Goal: Task Accomplishment & Management: Manage account settings

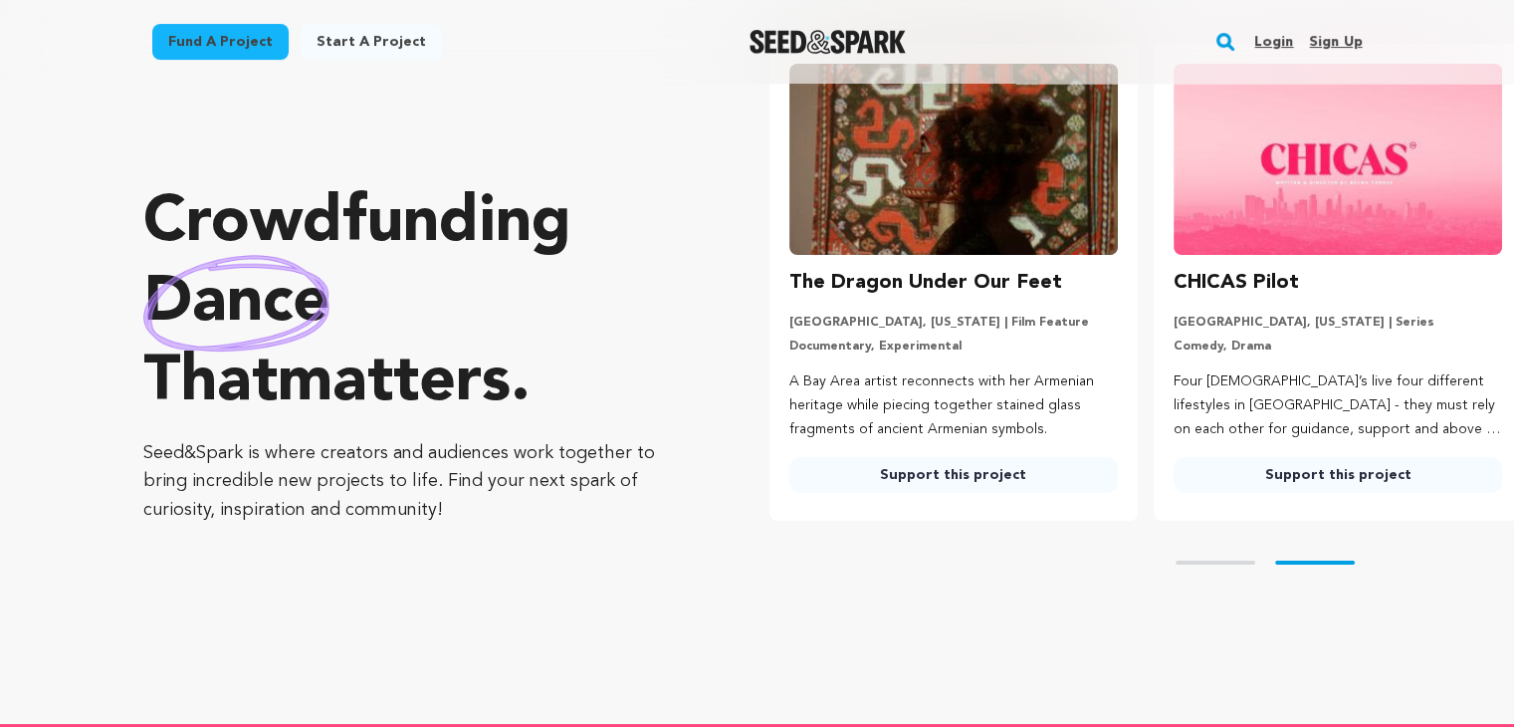
click at [1336, 49] on link "Sign up" at bounding box center [1335, 42] width 53 height 32
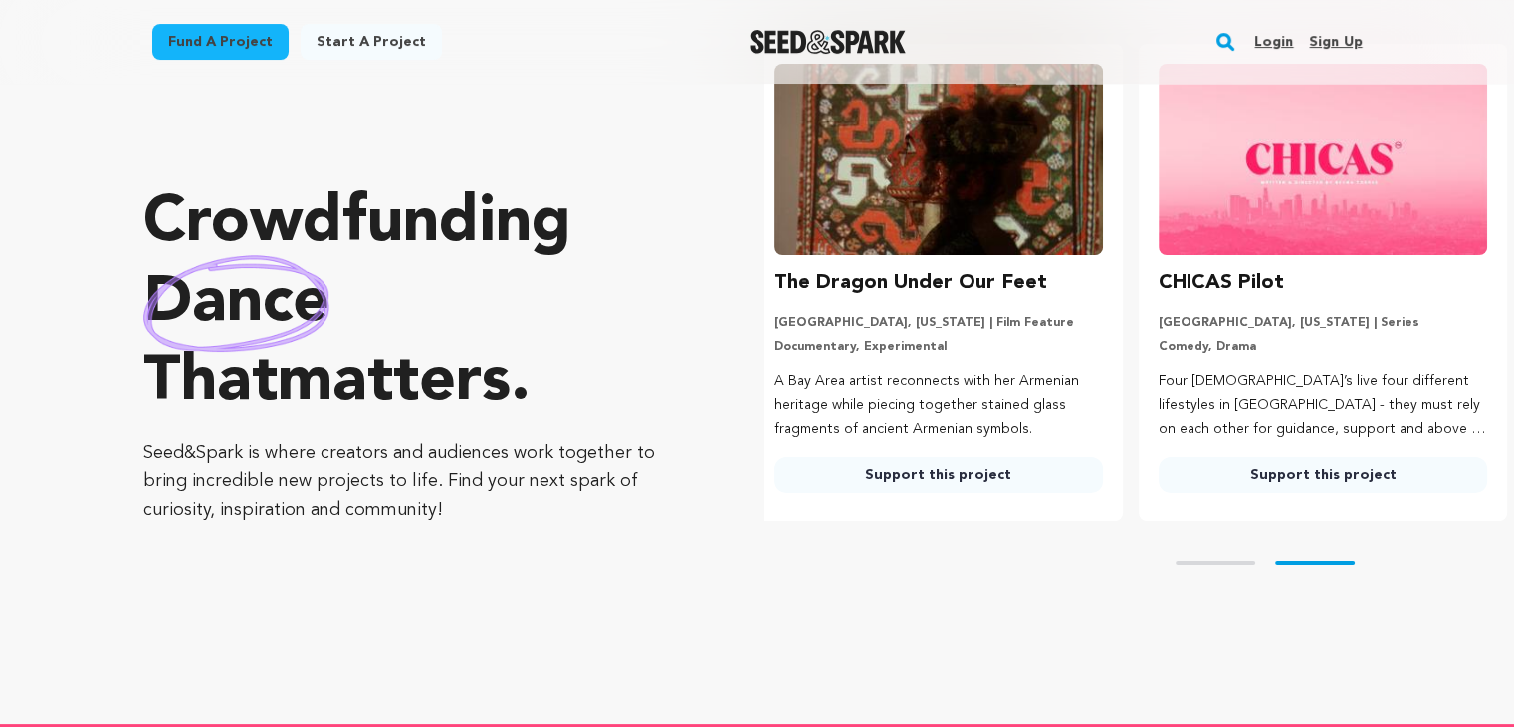
scroll to position [0, 399]
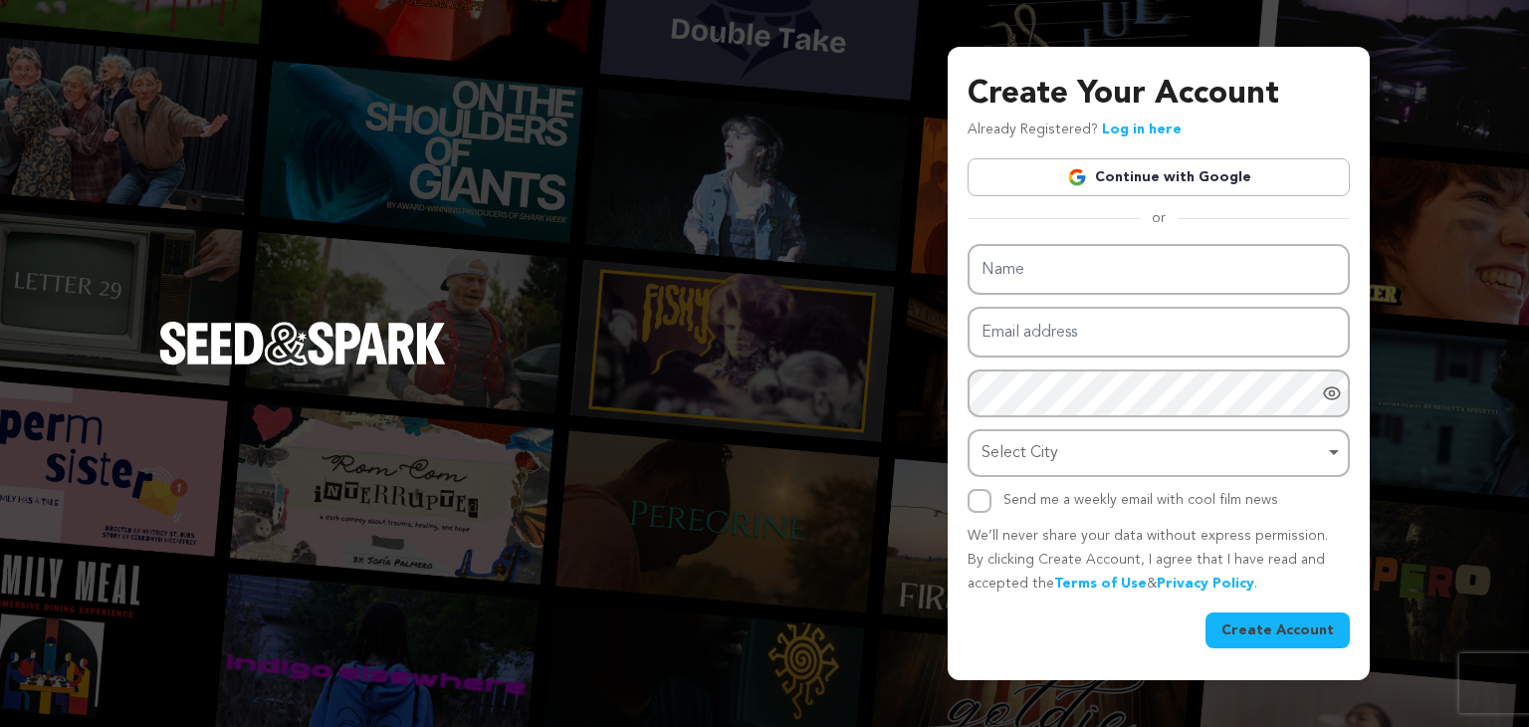
click at [1079, 185] on img at bounding box center [1077, 177] width 20 height 20
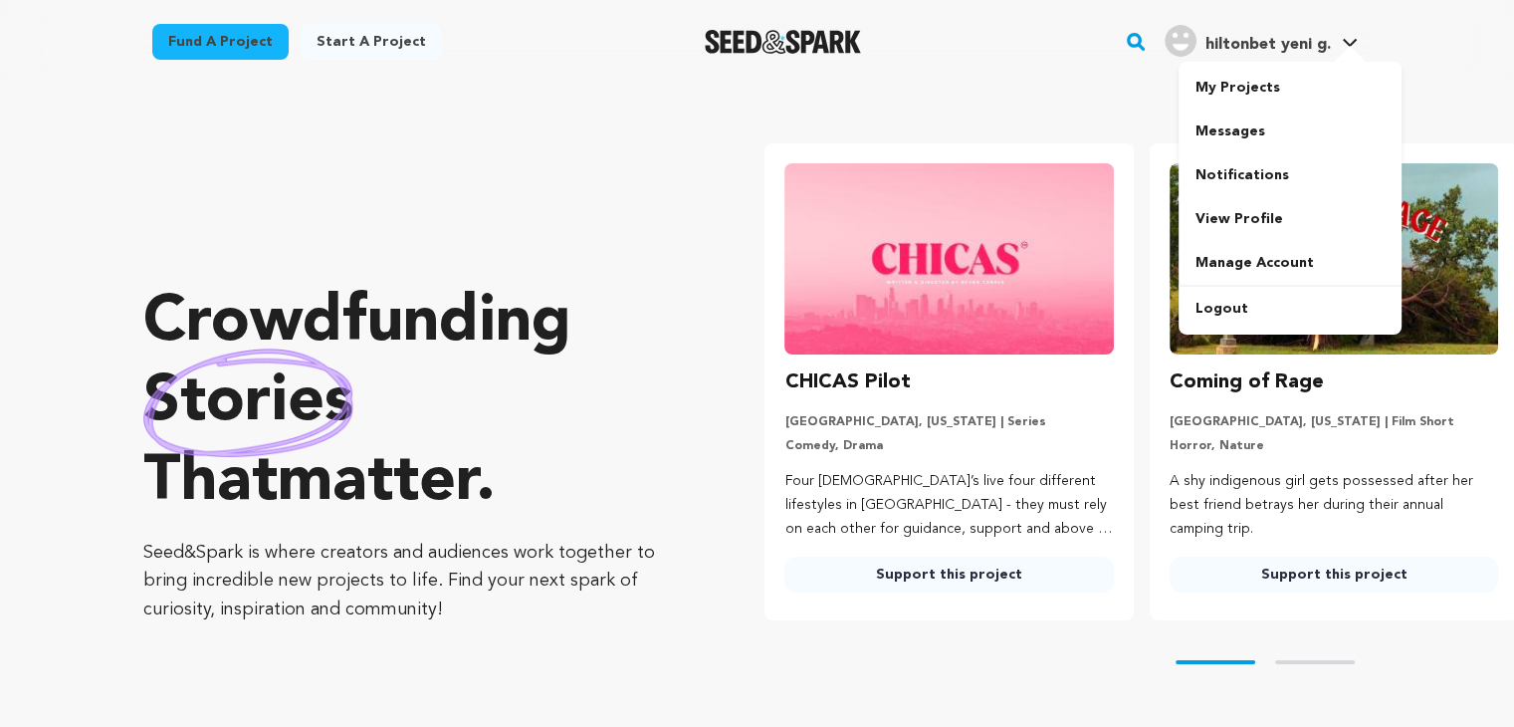
click at [1244, 41] on span "hiltonbet yeni g." at bounding box center [1267, 45] width 125 height 16
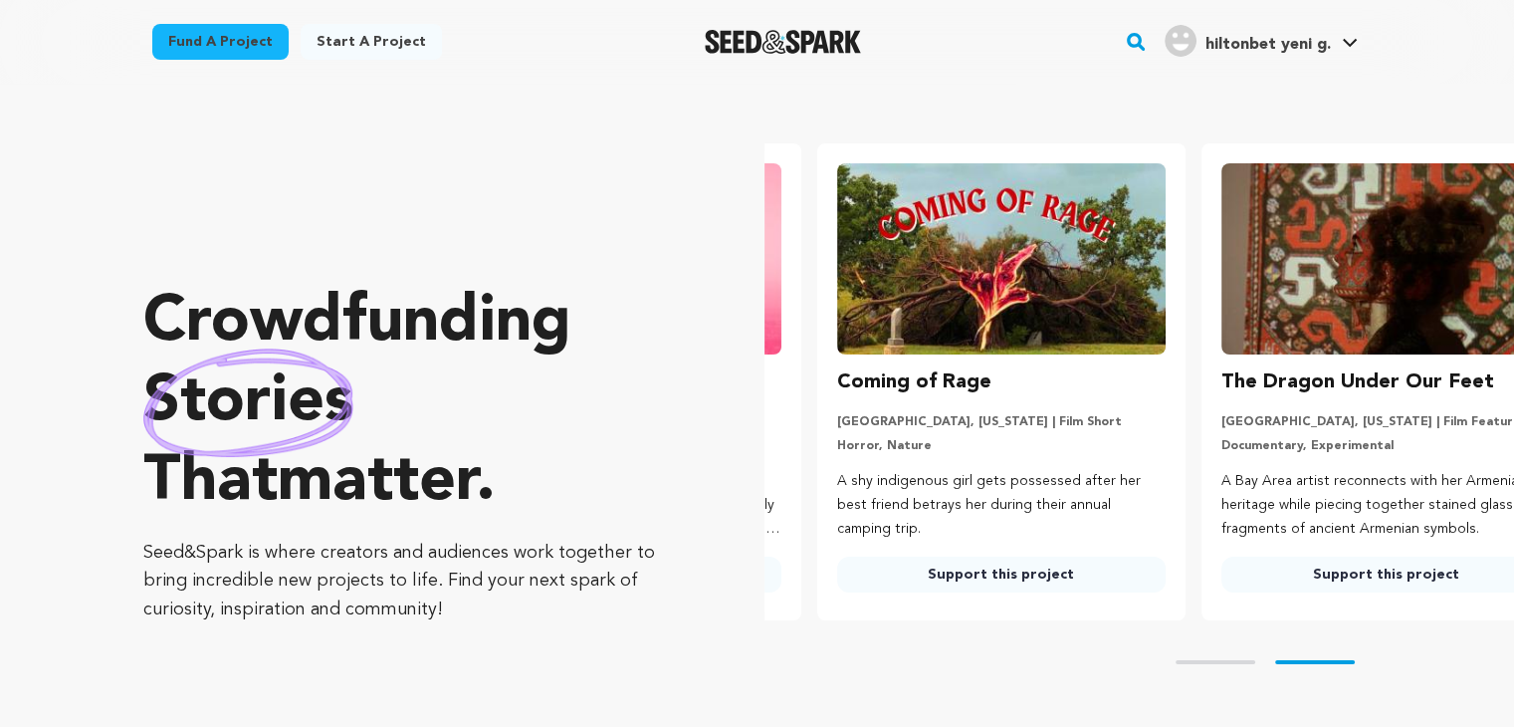
scroll to position [0, 382]
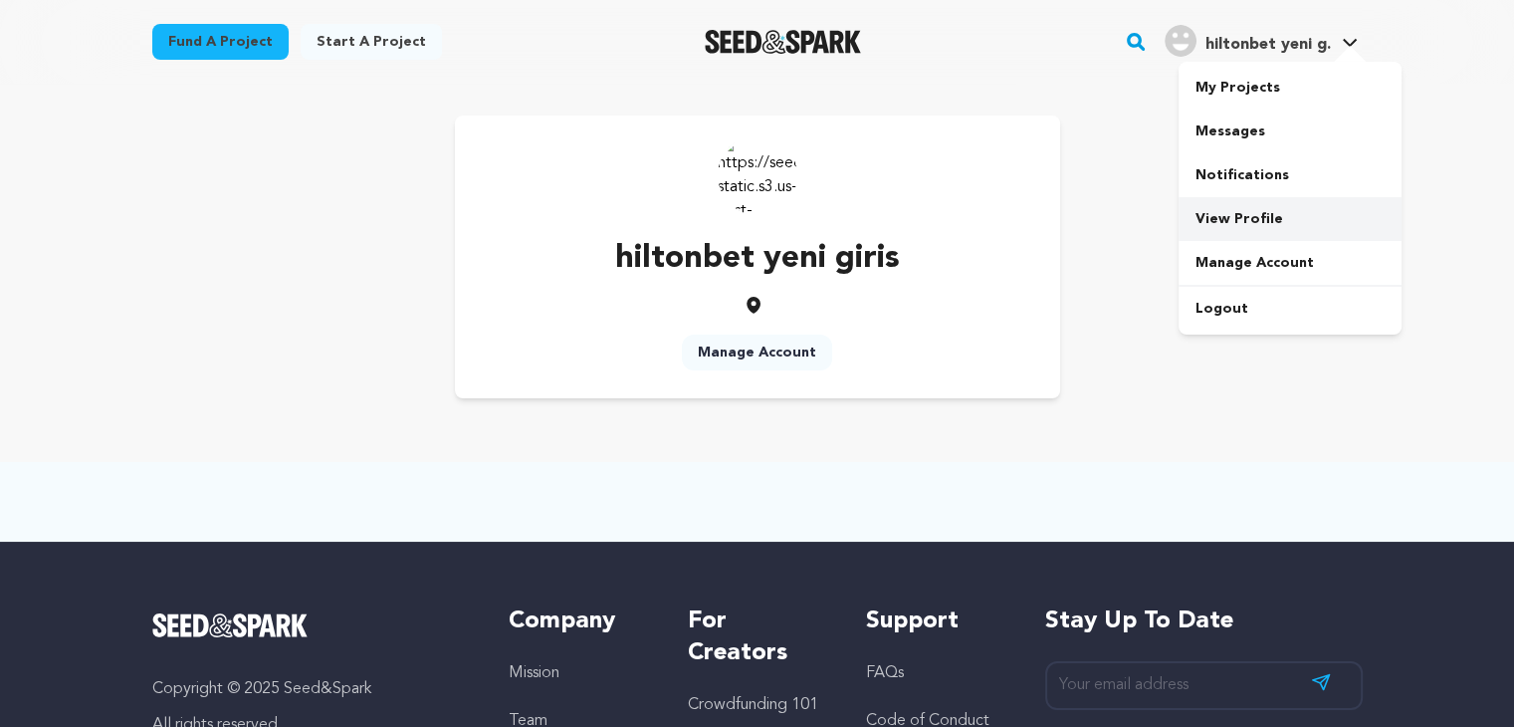
click at [1268, 232] on link "View Profile" at bounding box center [1290, 219] width 223 height 44
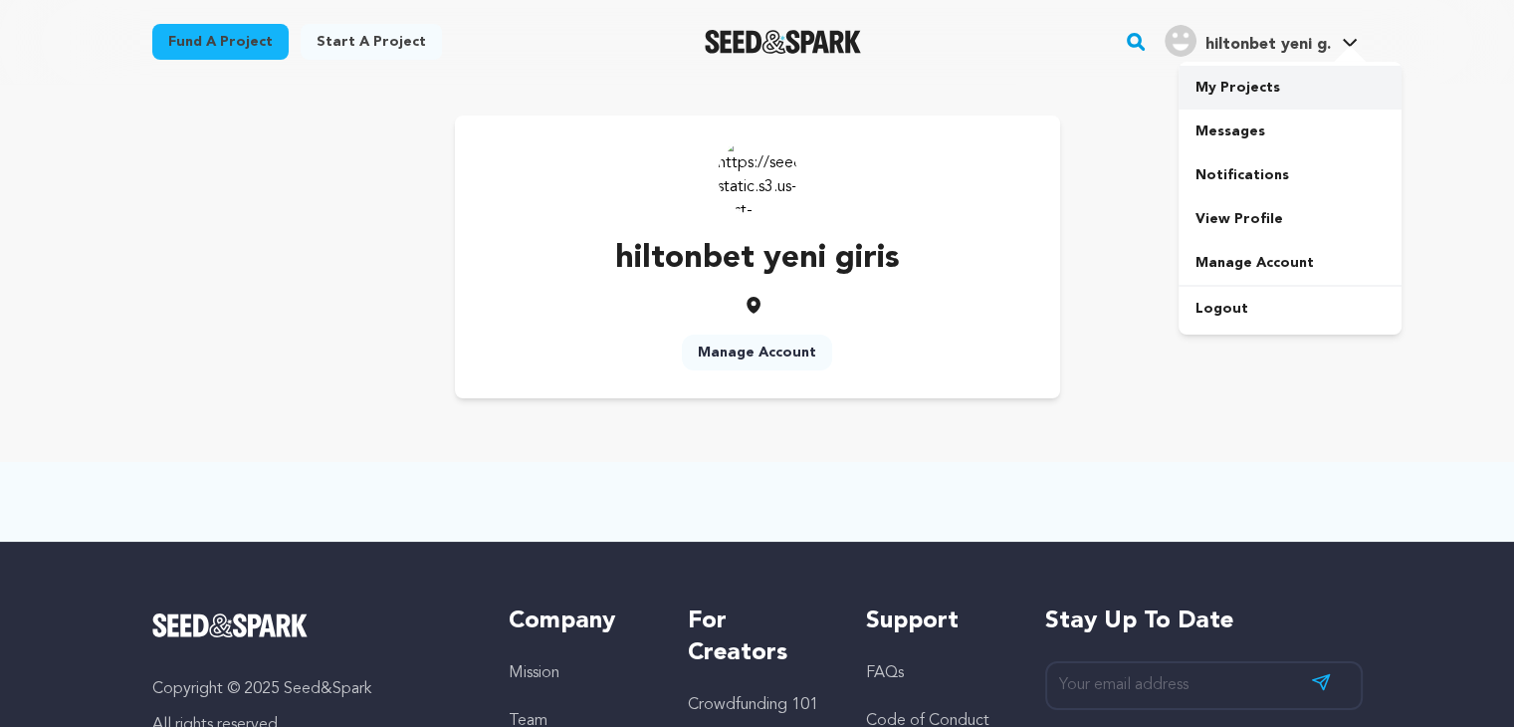
click at [1271, 93] on link "My Projects" at bounding box center [1290, 88] width 223 height 44
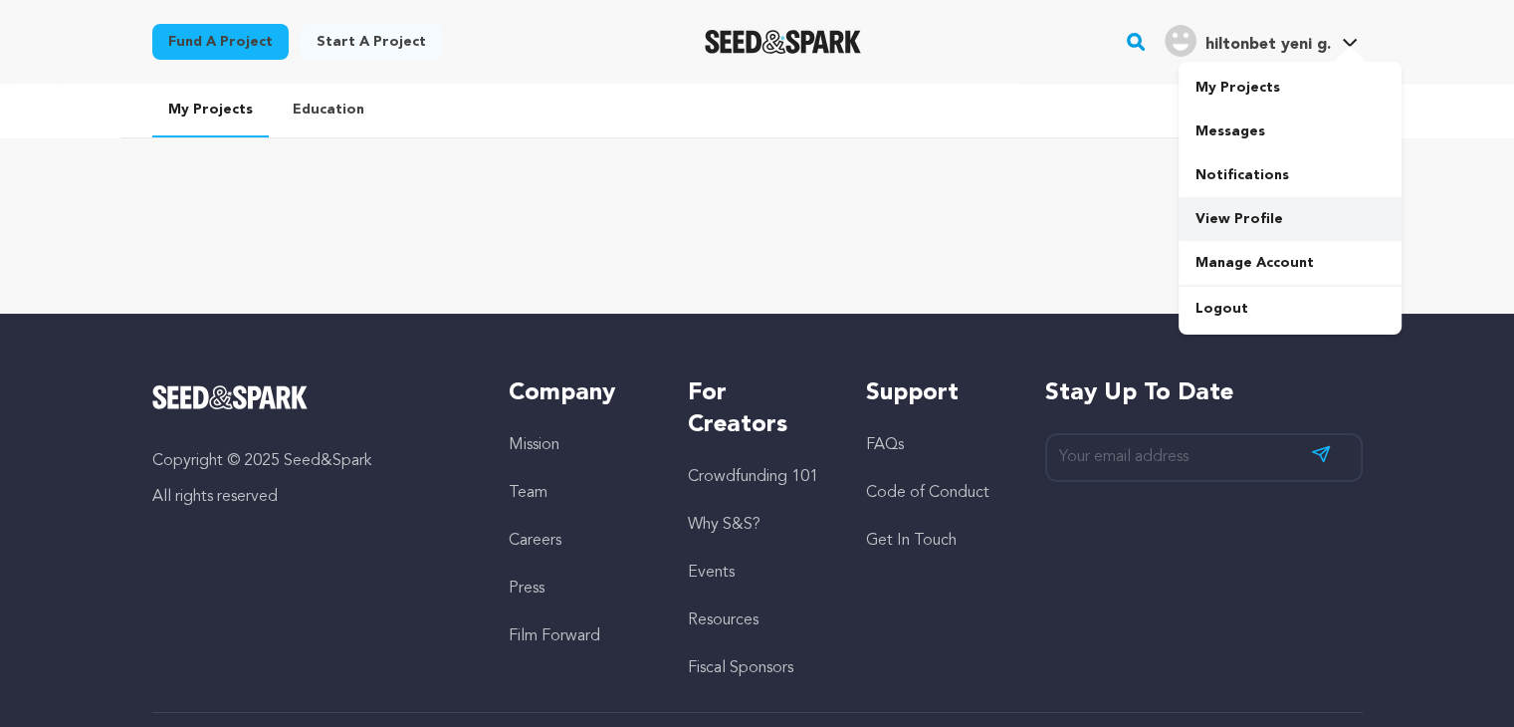
click at [1267, 220] on link "View Profile" at bounding box center [1290, 219] width 223 height 44
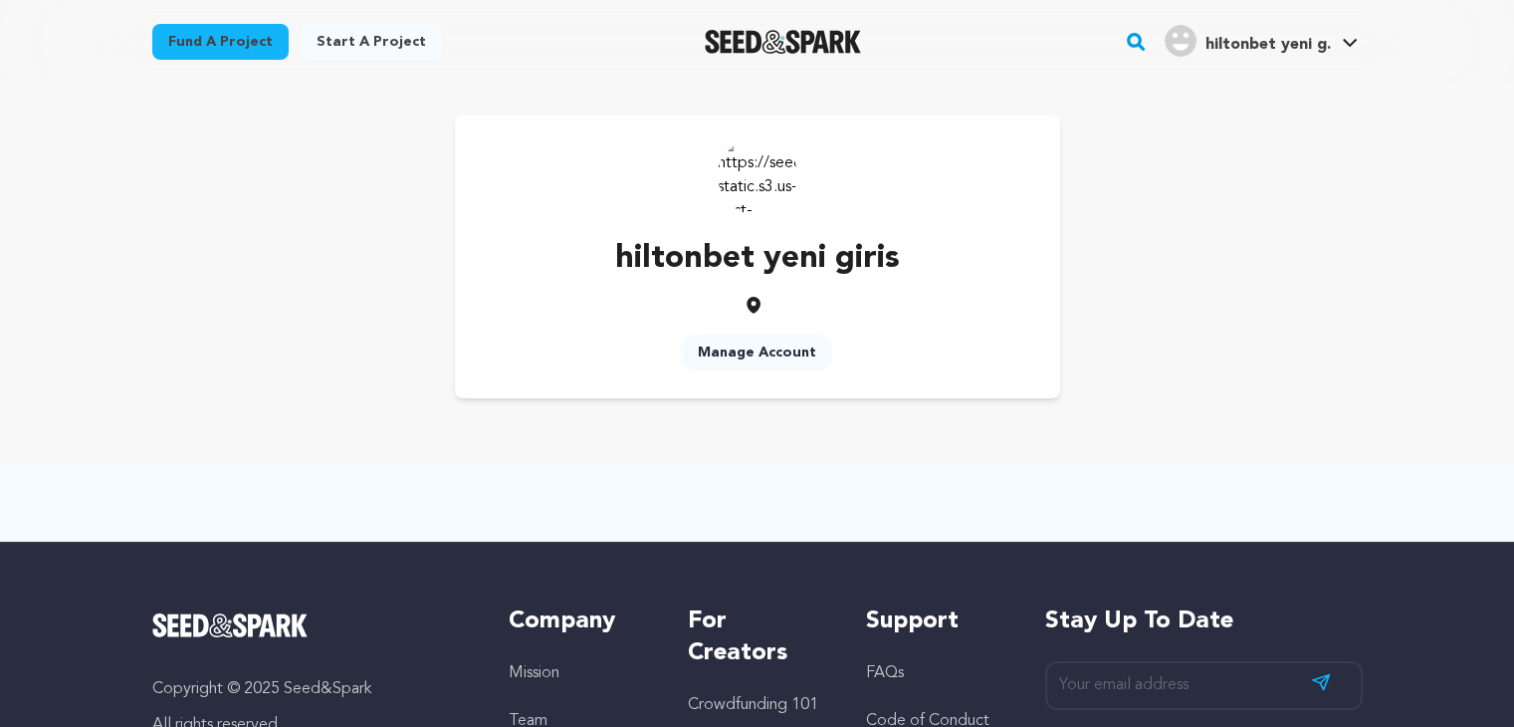
click at [622, 257] on p "hiltonbet yeni giris" at bounding box center [757, 259] width 285 height 48
drag, startPoint x: 765, startPoint y: 168, endPoint x: 745, endPoint y: 170, distance: 20.0
click at [762, 168] on img at bounding box center [758, 175] width 80 height 80
click at [726, 169] on img at bounding box center [758, 175] width 80 height 80
click at [734, 318] on div "hiltonbet yeni giris Manage Account" at bounding box center [757, 256] width 605 height 283
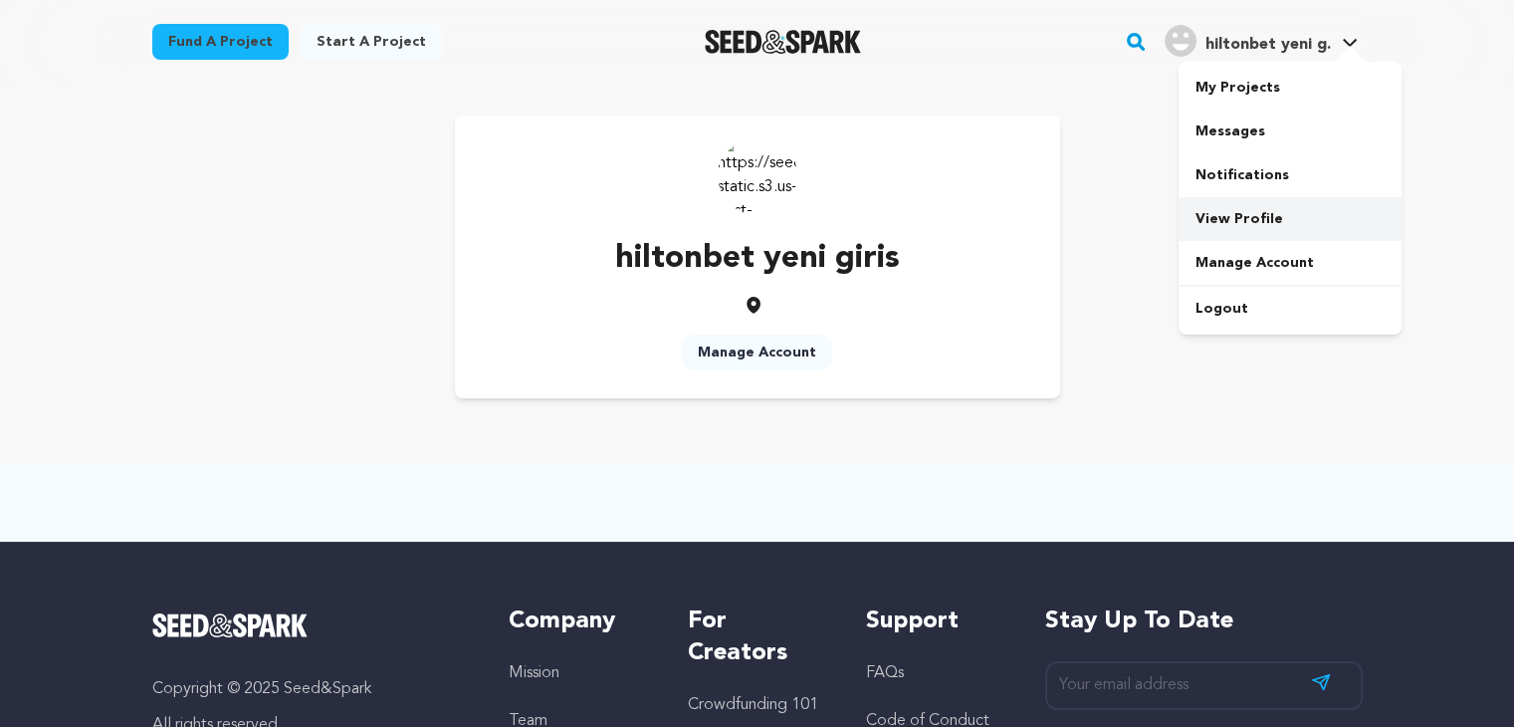
click at [1275, 224] on link "View Profile" at bounding box center [1290, 219] width 223 height 44
click at [1237, 259] on link "Manage Account" at bounding box center [1290, 263] width 223 height 44
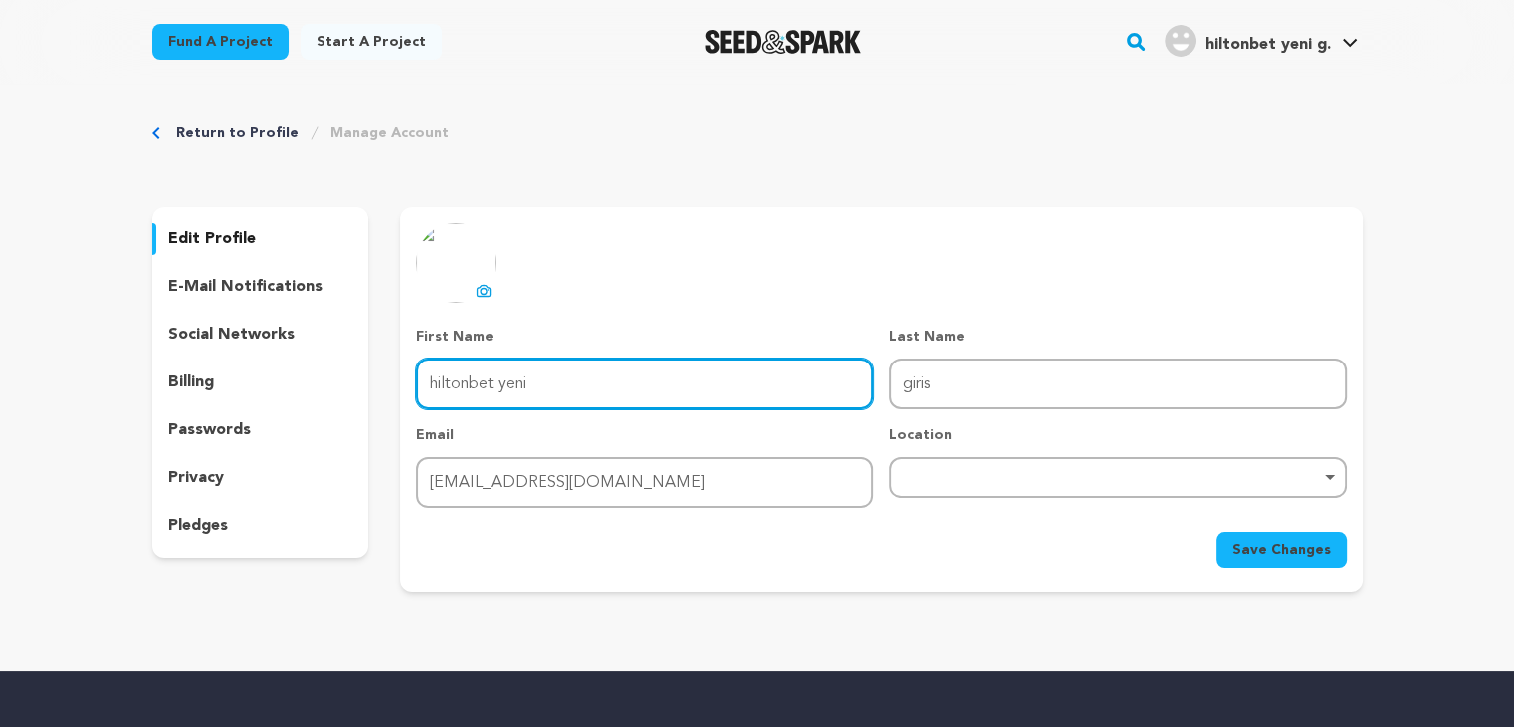
drag, startPoint x: 619, startPoint y: 388, endPoint x: 179, endPoint y: 355, distance: 441.3
click at [179, 355] on div "edit profile e-mail notifications social networks billing passwords privacy ple…" at bounding box center [757, 399] width 1211 height 384
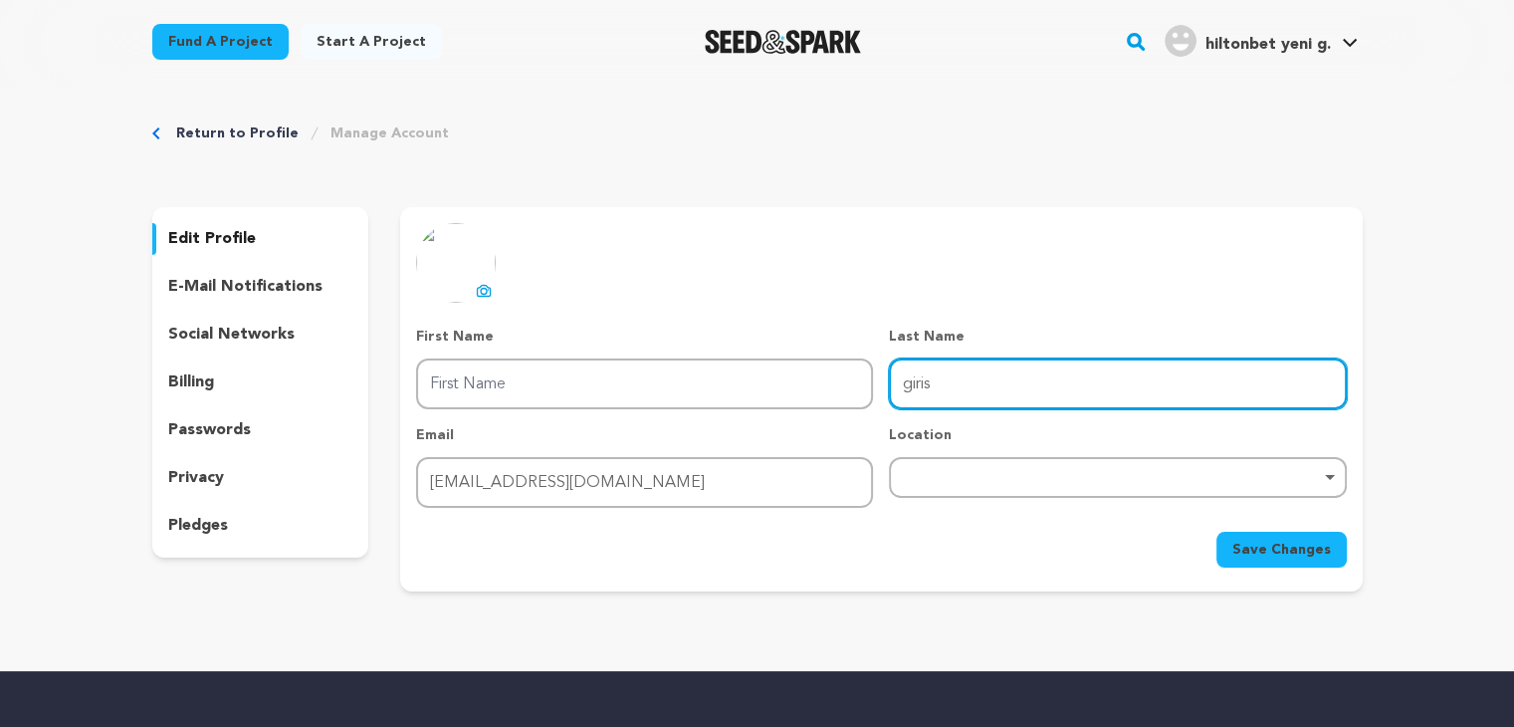
drag, startPoint x: 944, startPoint y: 394, endPoint x: 550, endPoint y: 378, distance: 394.6
click at [581, 379] on div "First Name First Name Last Name Last Name giris Email Email backlinkprofil7@gma…" at bounding box center [881, 417] width 930 height 181
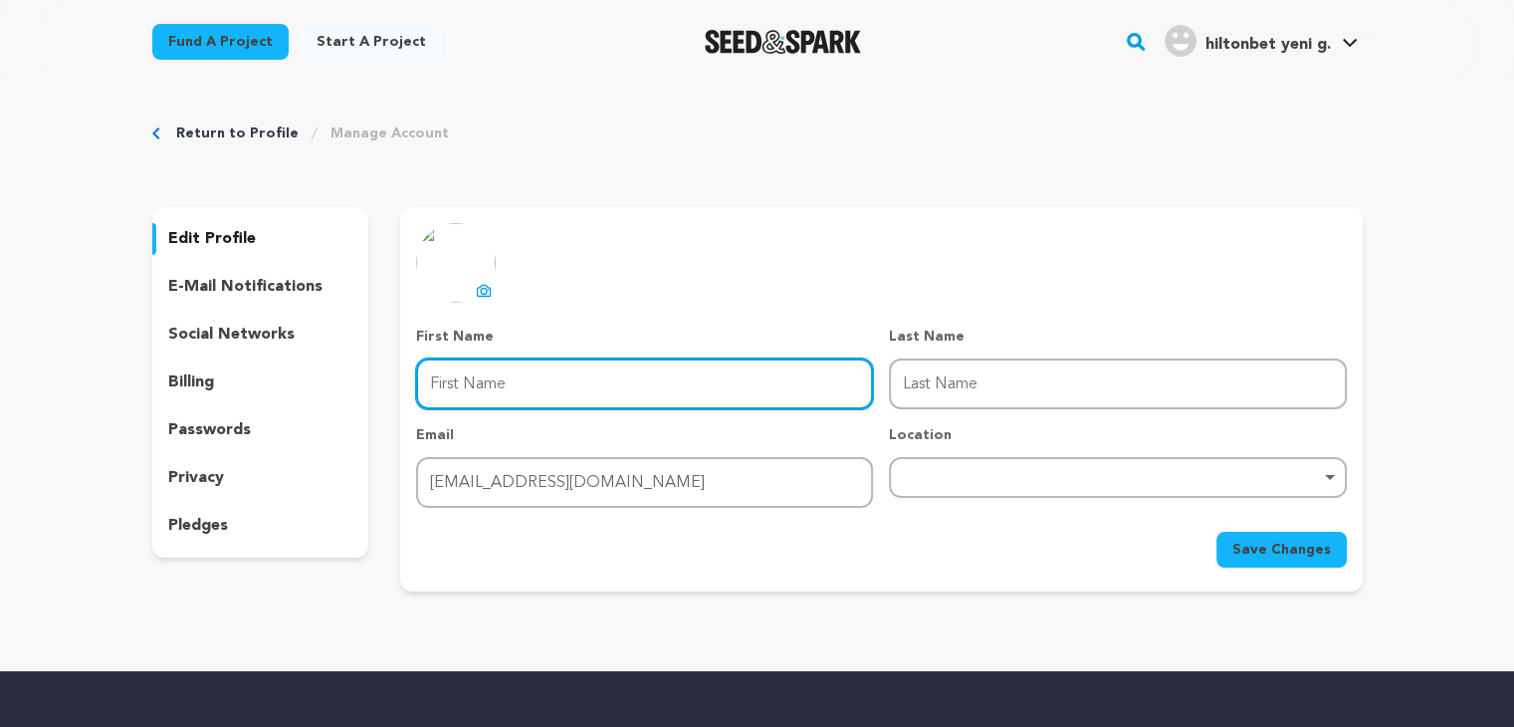
click at [522, 383] on input "First Name" at bounding box center [644, 383] width 457 height 51
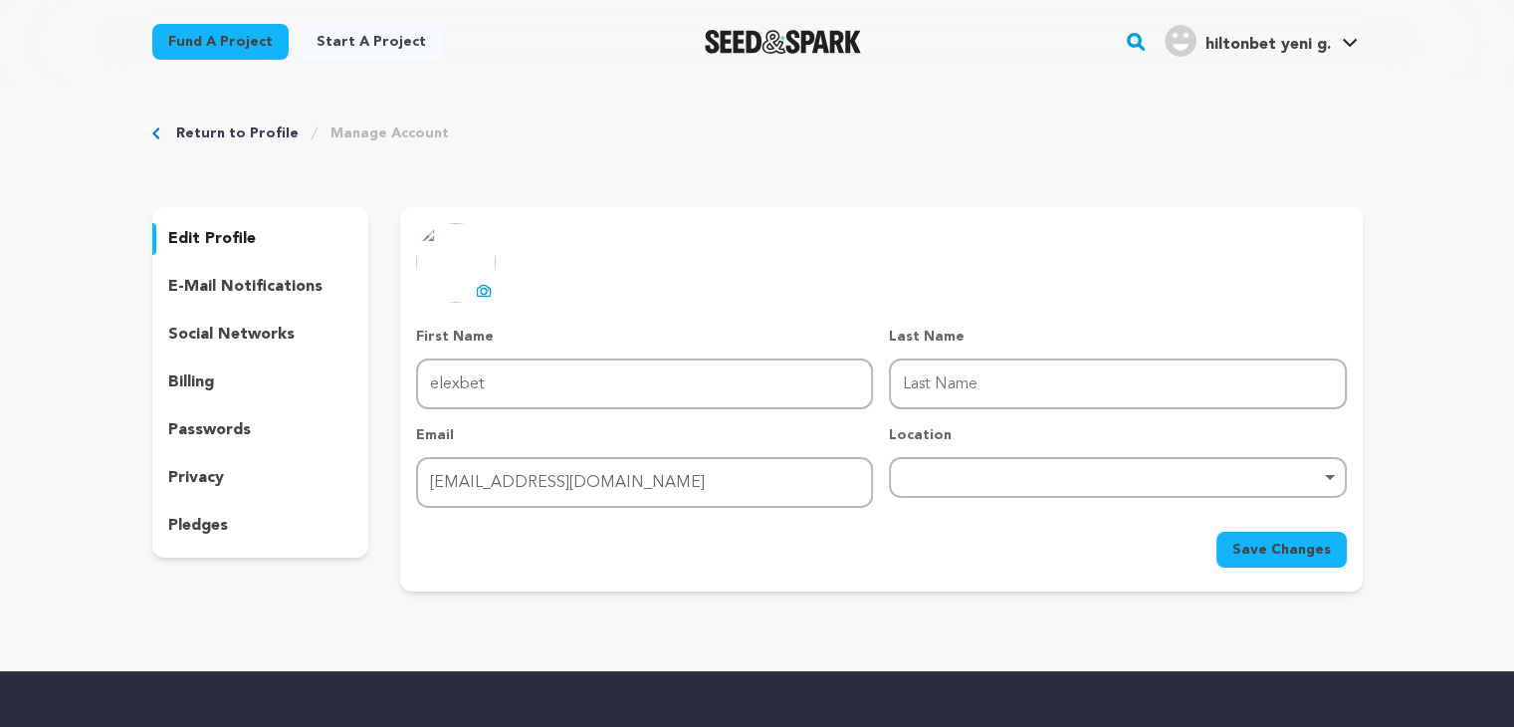
click at [811, 622] on div "Return to Profile Manage Account edit profile e-mail notifications social netwo…" at bounding box center [757, 362] width 1274 height 556
click at [1314, 559] on button "Save Changes" at bounding box center [1282, 550] width 130 height 36
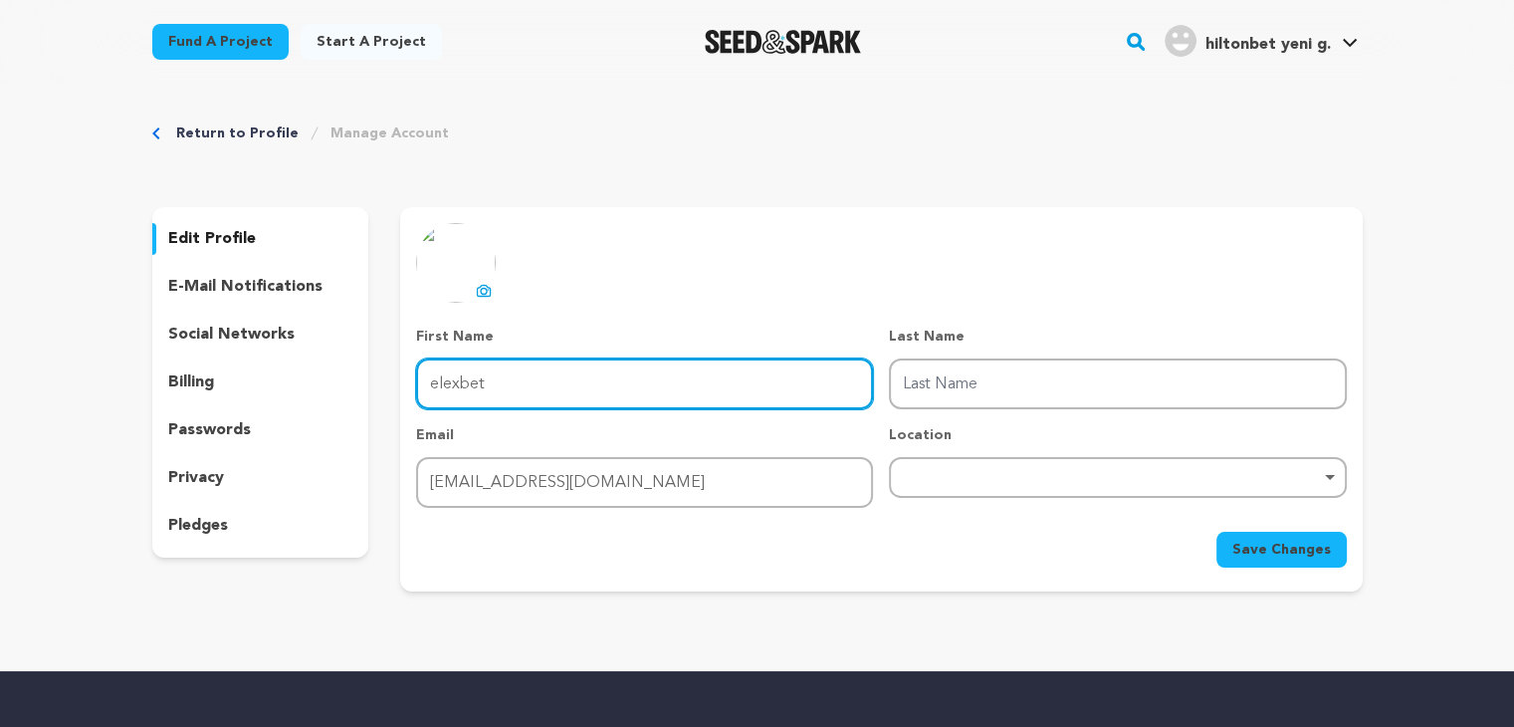
click at [539, 399] on input "elexbet" at bounding box center [644, 383] width 457 height 51
type input "elex"
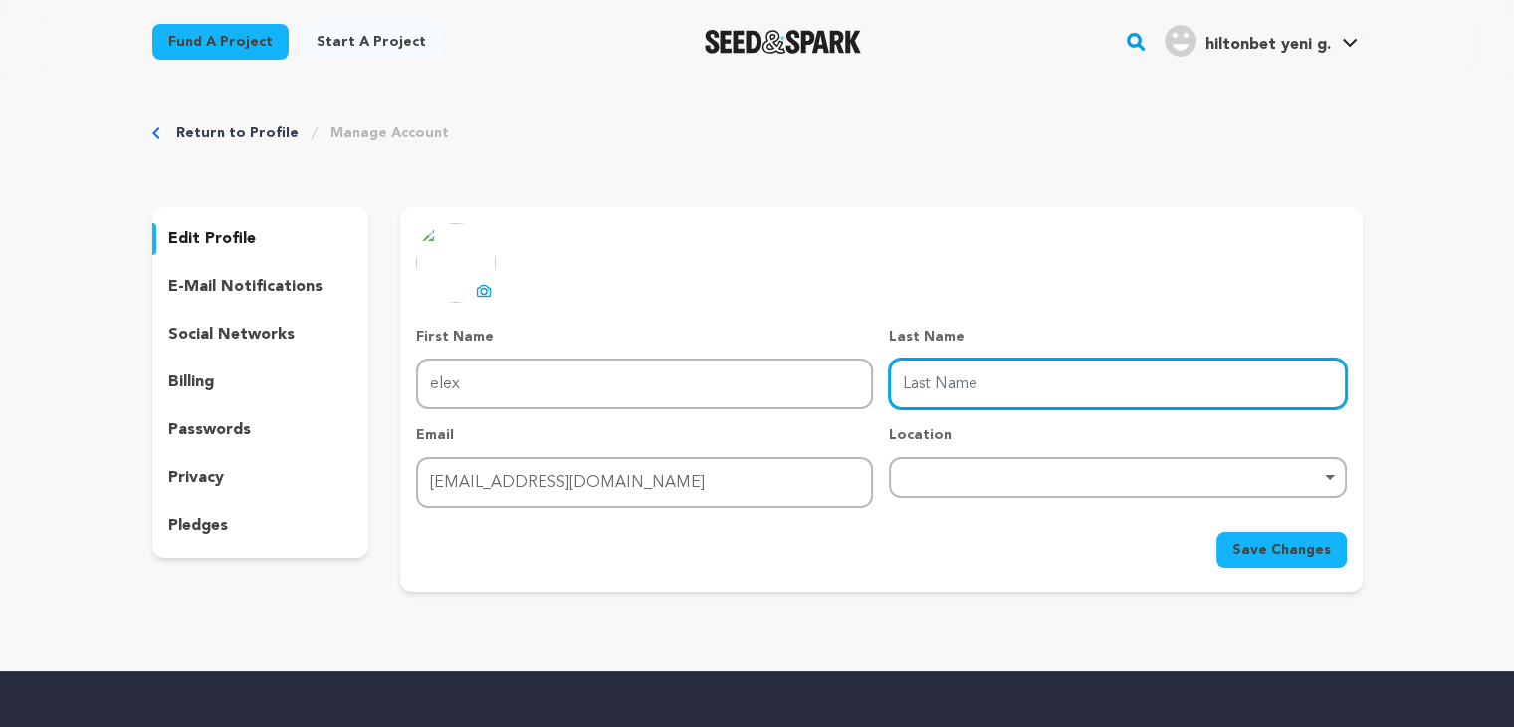
click at [1013, 364] on input "Last Name" at bounding box center [1117, 383] width 457 height 51
type input "bet"
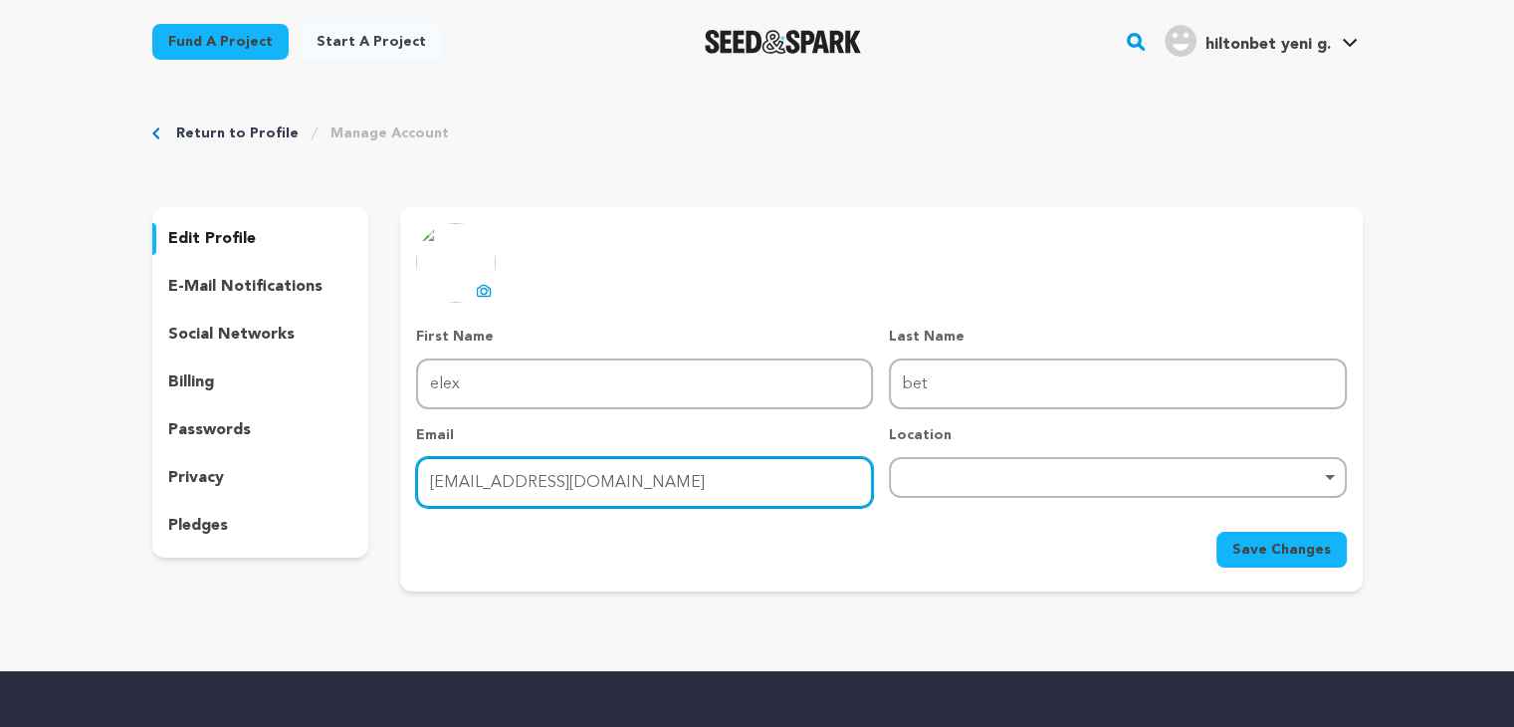
click at [618, 502] on input "backlinkprofil7@gmail.com" at bounding box center [644, 482] width 457 height 51
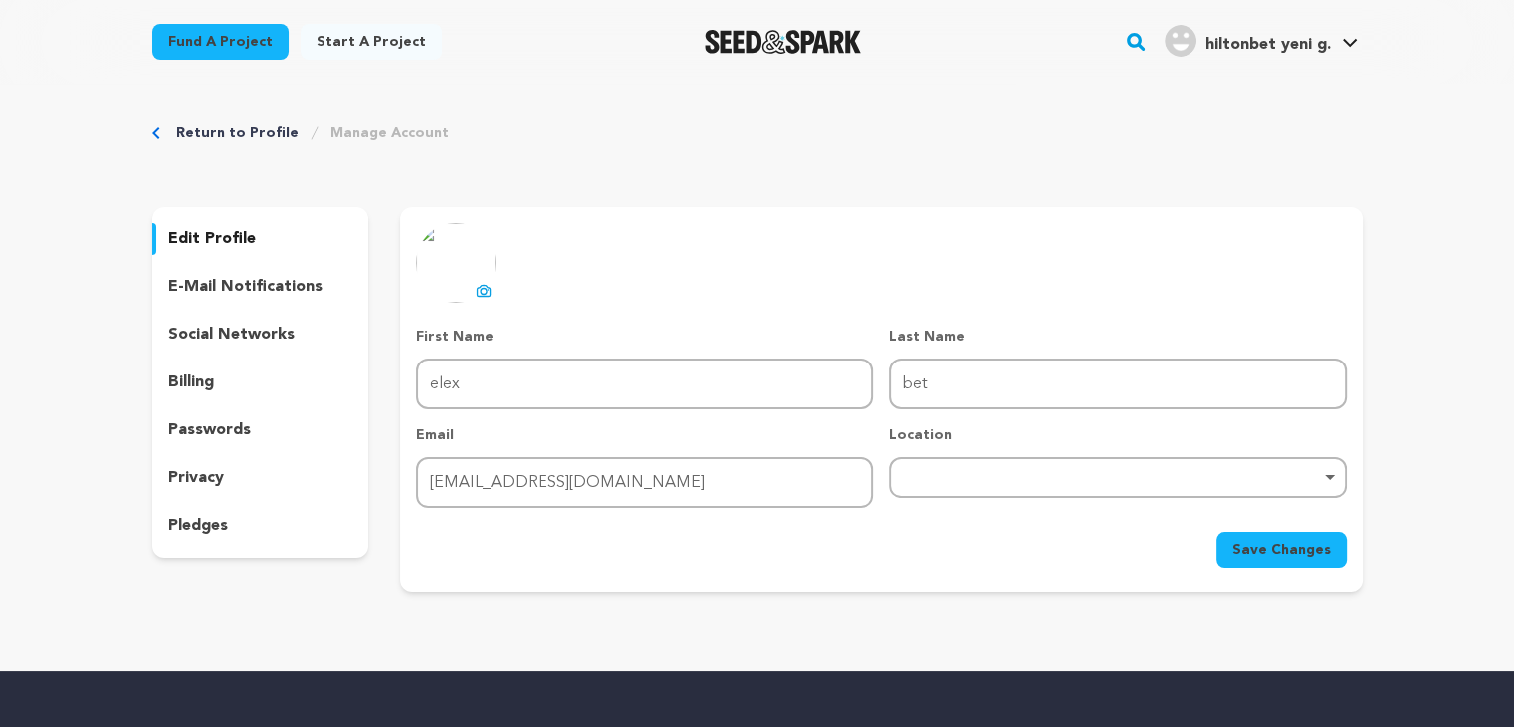
click at [1270, 556] on span "Save Changes" at bounding box center [1282, 550] width 99 height 20
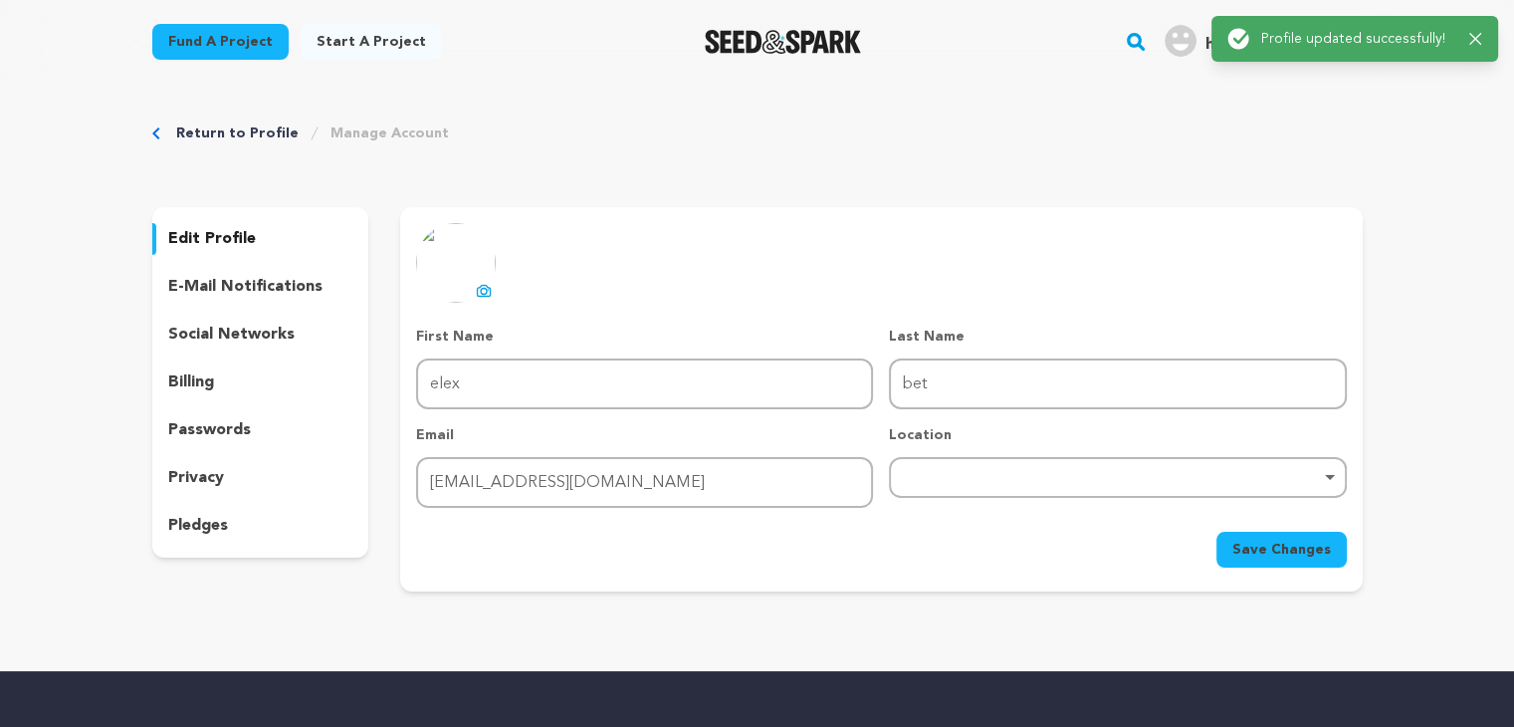
click at [700, 189] on div "Return to Profile Manage Account edit profile e-mail notifications social netwo…" at bounding box center [757, 362] width 1274 height 556
click at [261, 331] on p "social networks" at bounding box center [231, 335] width 126 height 24
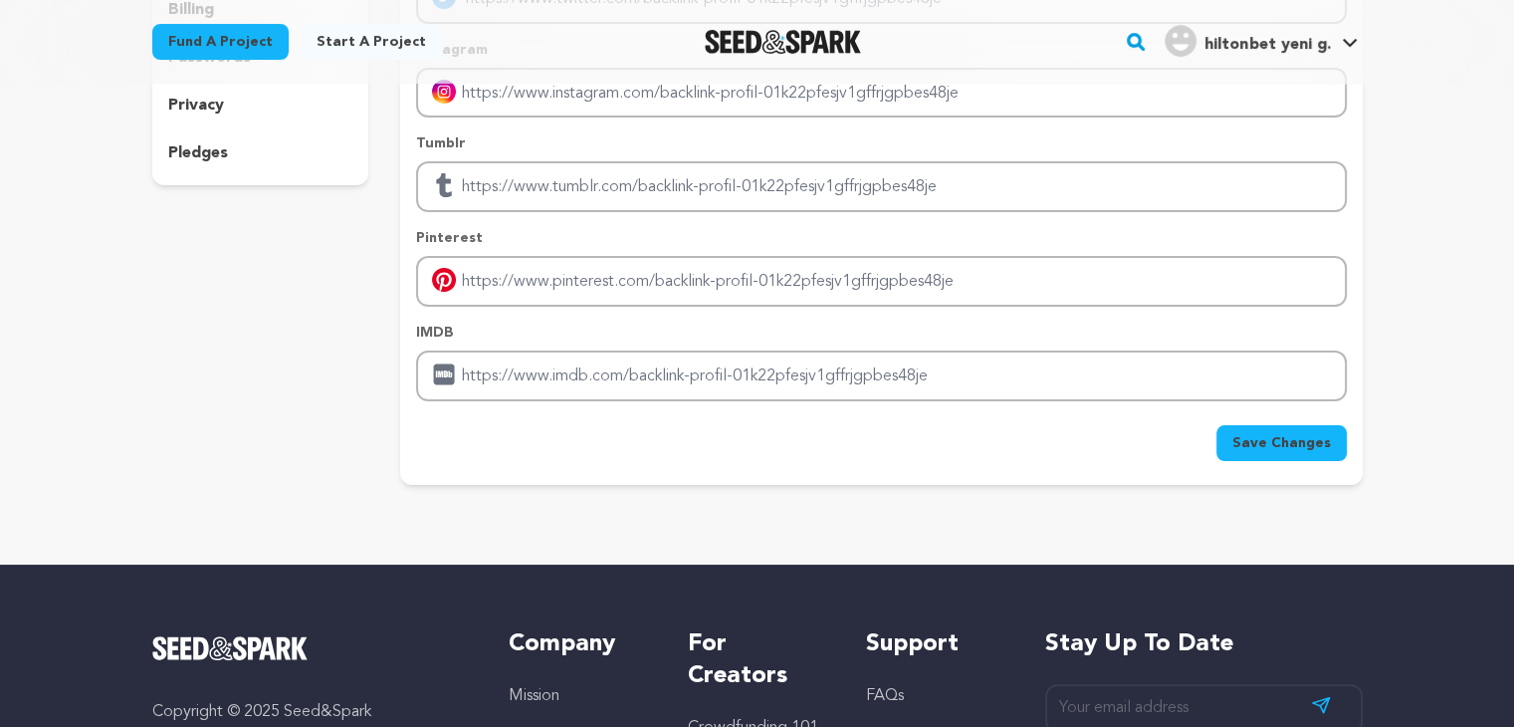
scroll to position [100, 0]
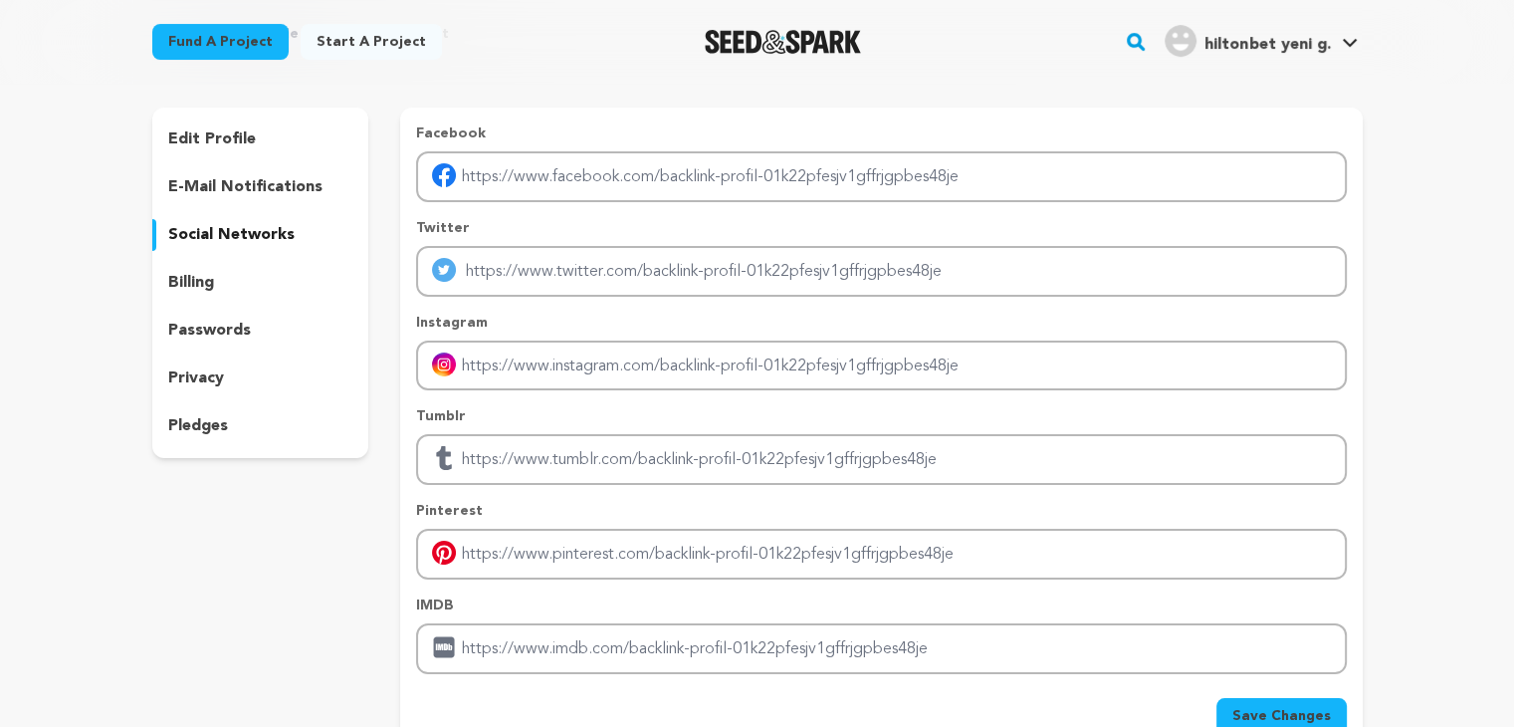
click at [207, 280] on p "billing" at bounding box center [191, 283] width 46 height 24
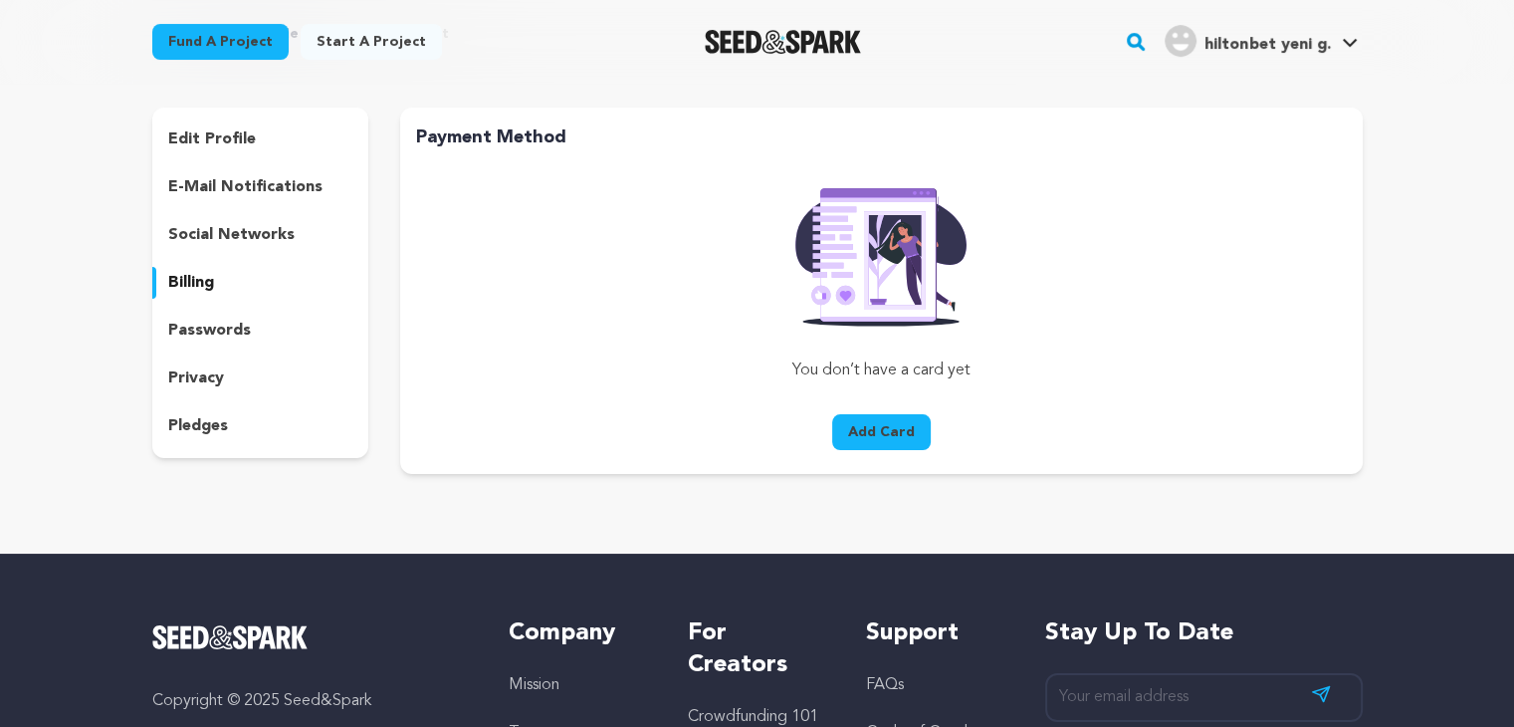
click at [239, 331] on p "passwords" at bounding box center [209, 331] width 83 height 24
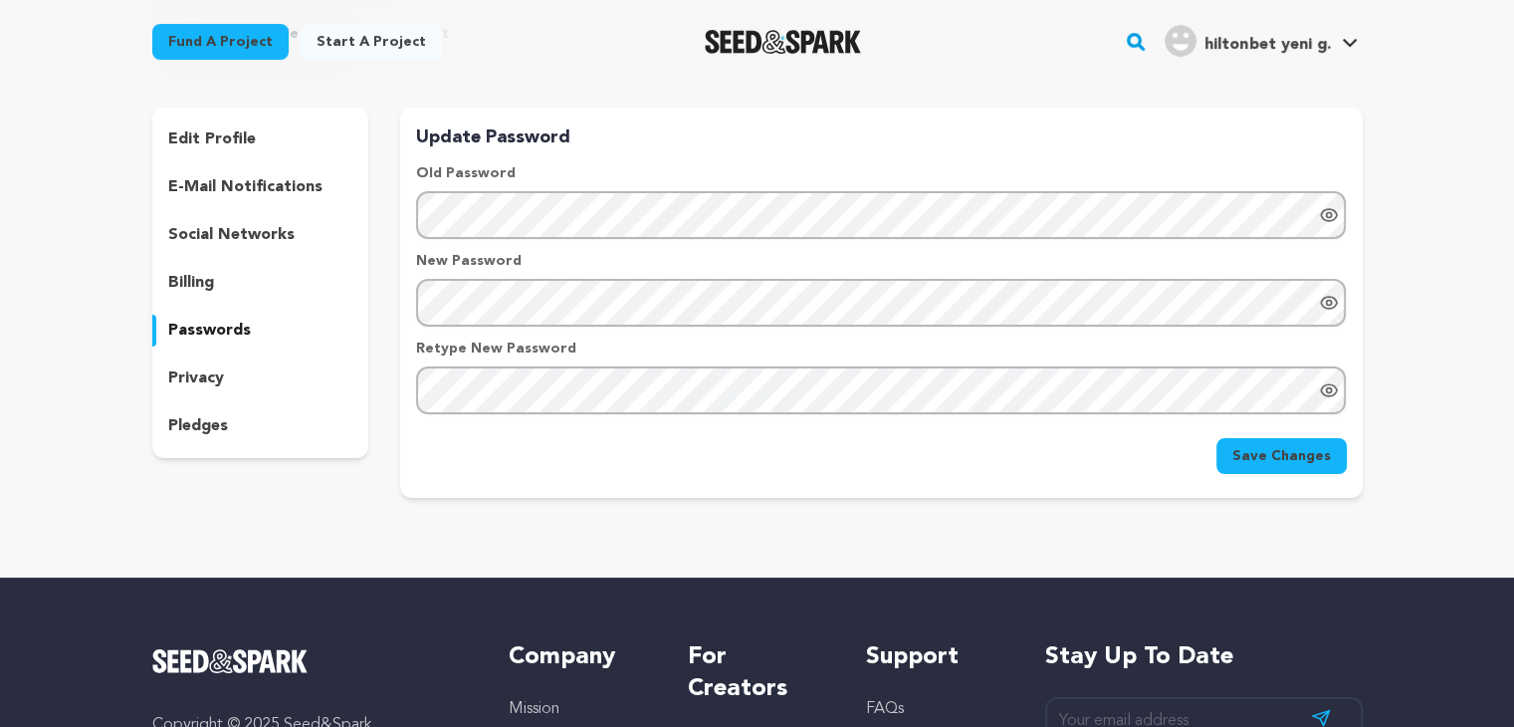
click at [251, 368] on div "privacy" at bounding box center [260, 378] width 217 height 32
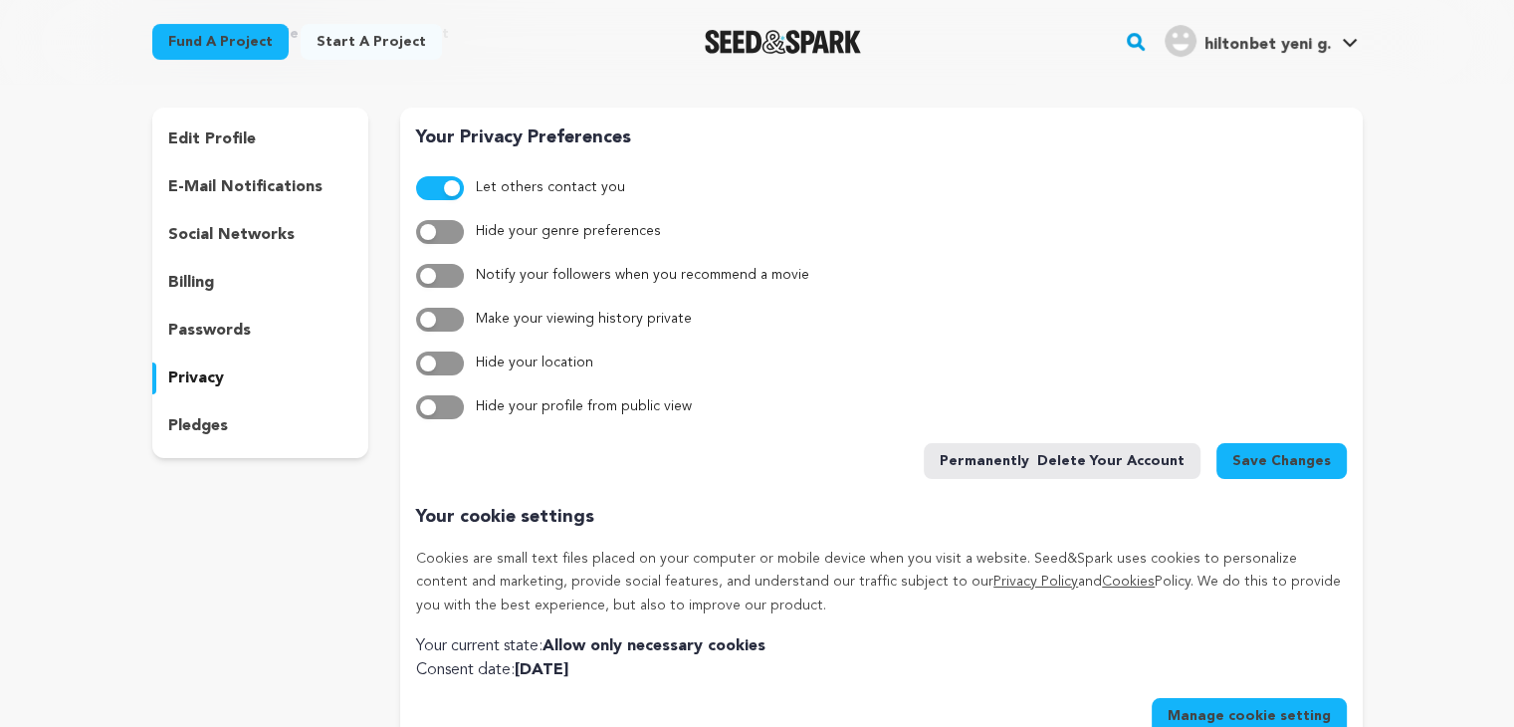
click at [245, 435] on div "pledges" at bounding box center [260, 426] width 217 height 32
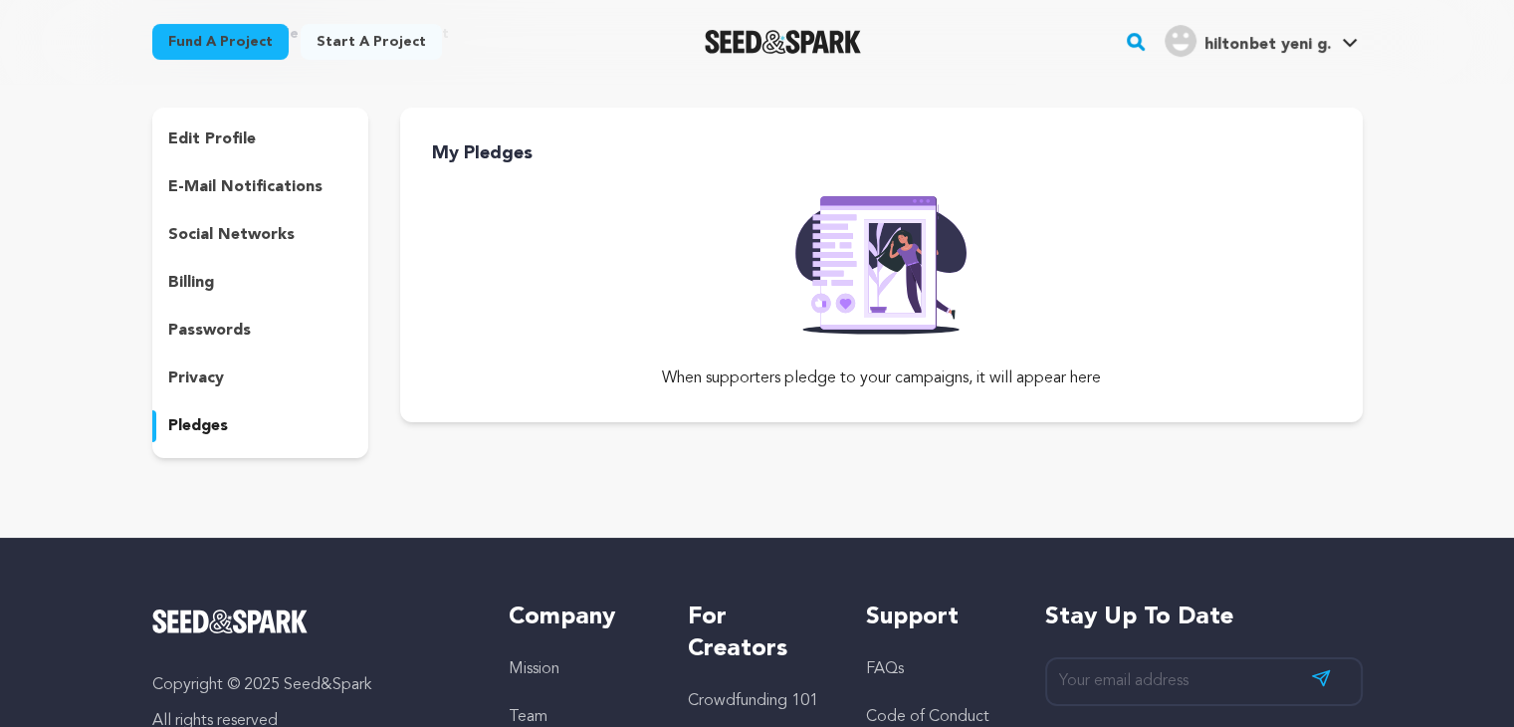
click at [252, 126] on div "edit profile" at bounding box center [260, 139] width 217 height 32
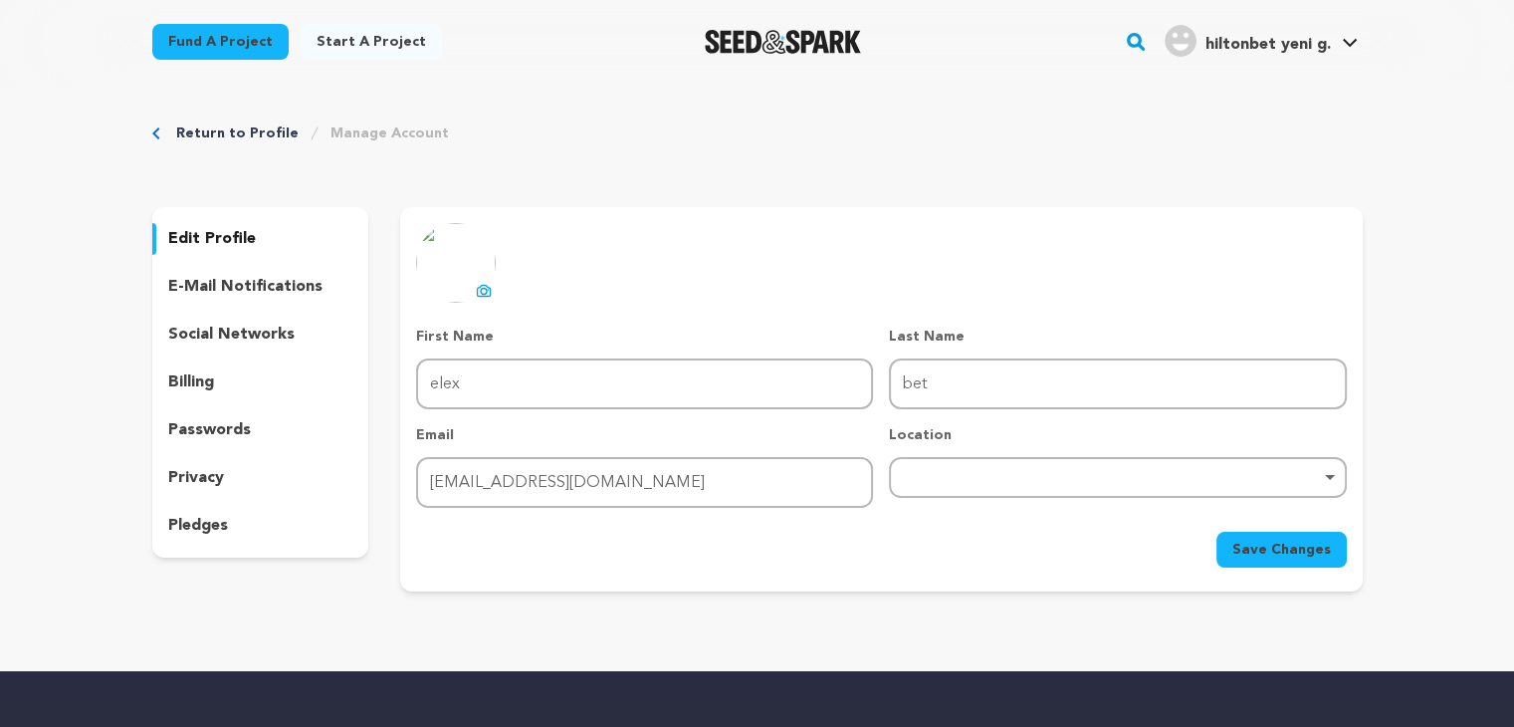
click at [363, 136] on link "Manage Account" at bounding box center [390, 133] width 118 height 20
click at [248, 310] on div "edit profile e-mail notifications social networks billing passwords privacy ple…" at bounding box center [260, 382] width 217 height 350
click at [248, 296] on p "e-mail notifications" at bounding box center [245, 287] width 154 height 24
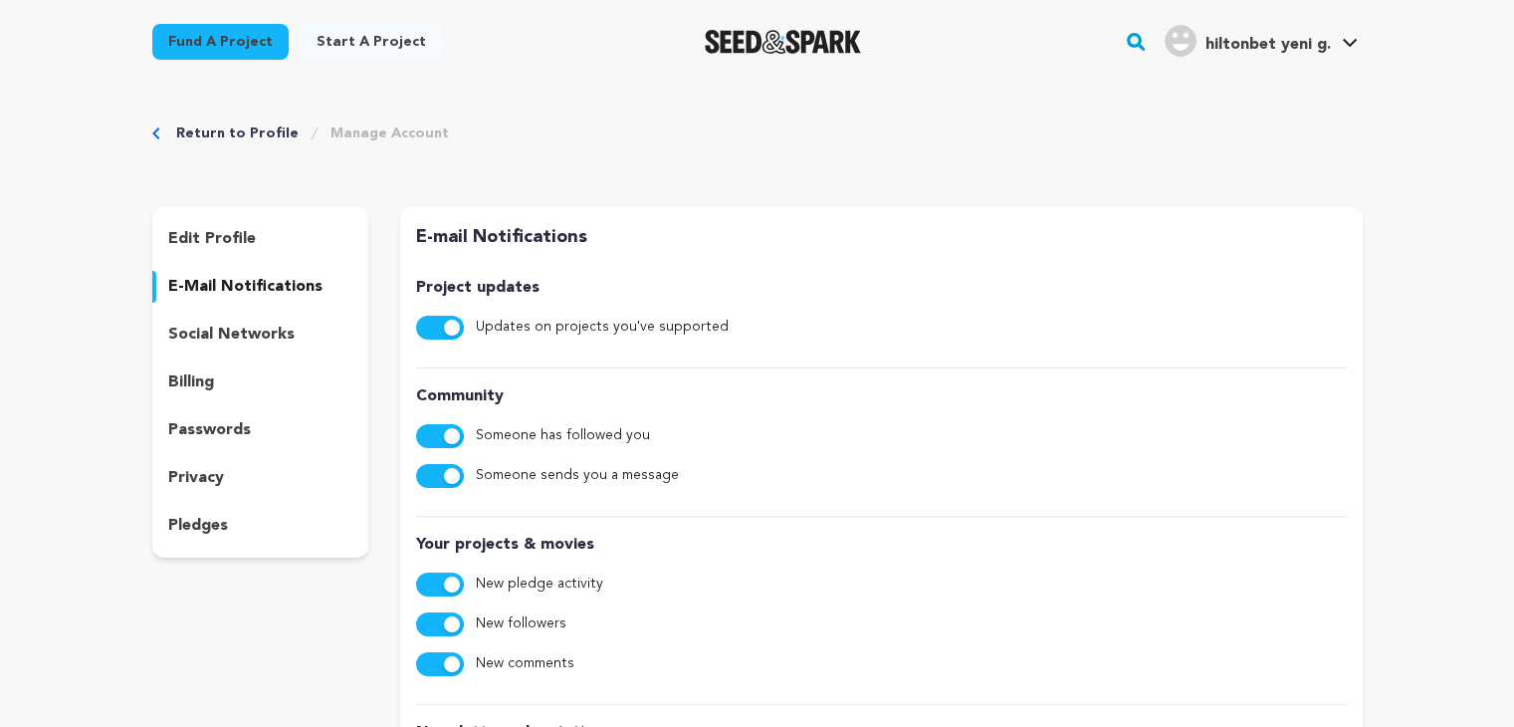
click at [247, 344] on p "social networks" at bounding box center [231, 335] width 126 height 24
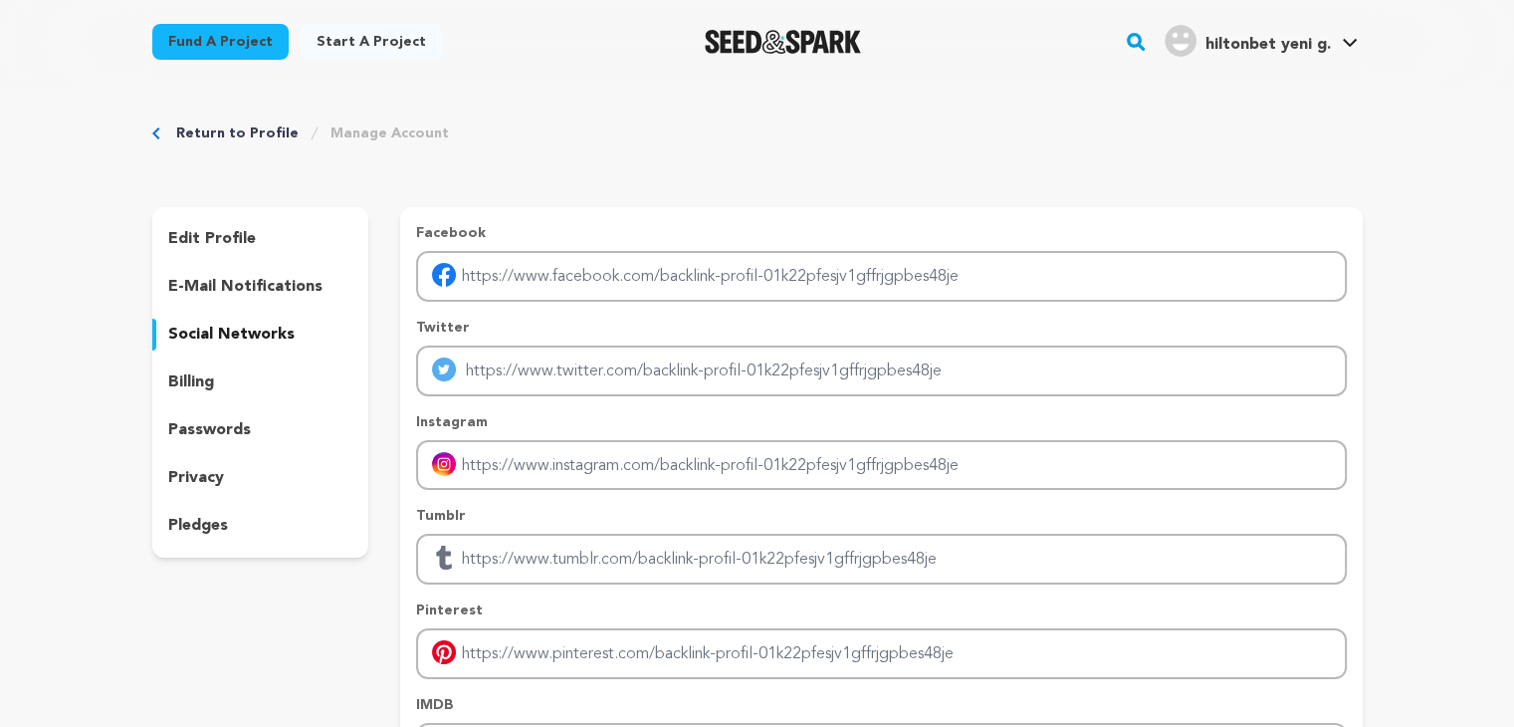
click at [241, 385] on div "billing" at bounding box center [260, 382] width 217 height 32
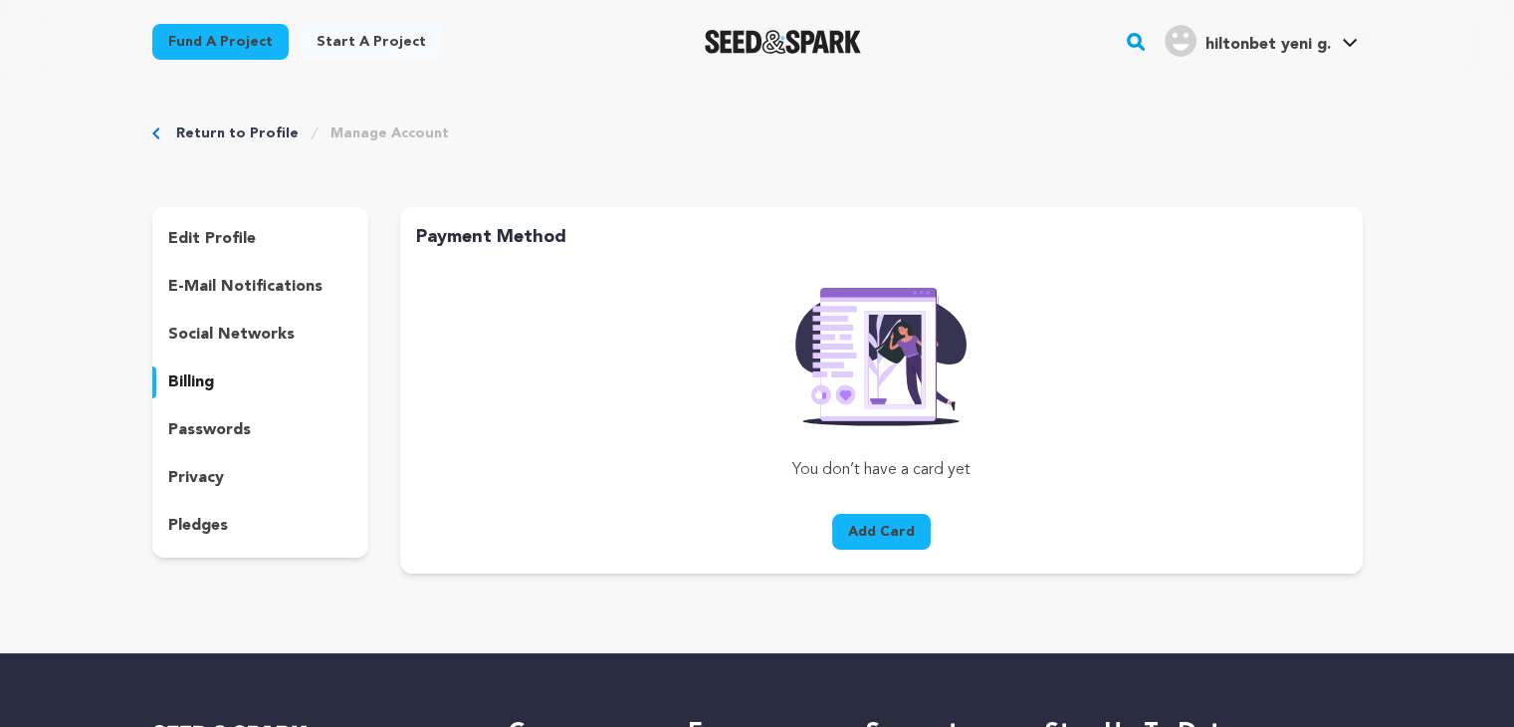
click at [202, 451] on div "edit profile e-mail notifications social networks billing passwords privacy ple…" at bounding box center [260, 382] width 217 height 350
click at [1320, 34] on h4 "hiltonbet yeni g." at bounding box center [1267, 45] width 125 height 24
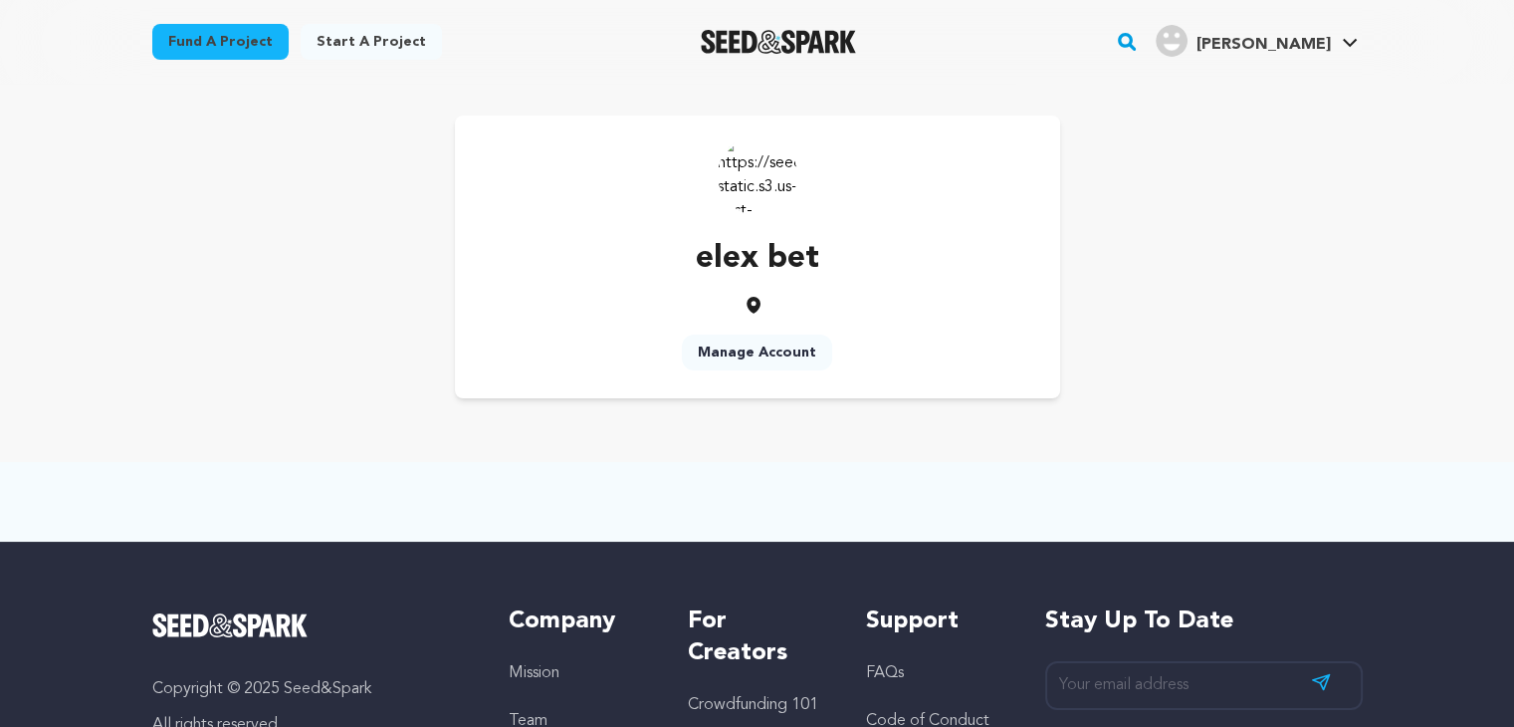
drag, startPoint x: 767, startPoint y: 192, endPoint x: 976, endPoint y: 285, distance: 228.7
click at [823, 200] on div "elex bet Manage Account" at bounding box center [757, 256] width 605 height 283
click at [1039, 292] on div "elex bet Manage Account" at bounding box center [757, 256] width 605 height 283
